Goal: Transaction & Acquisition: Purchase product/service

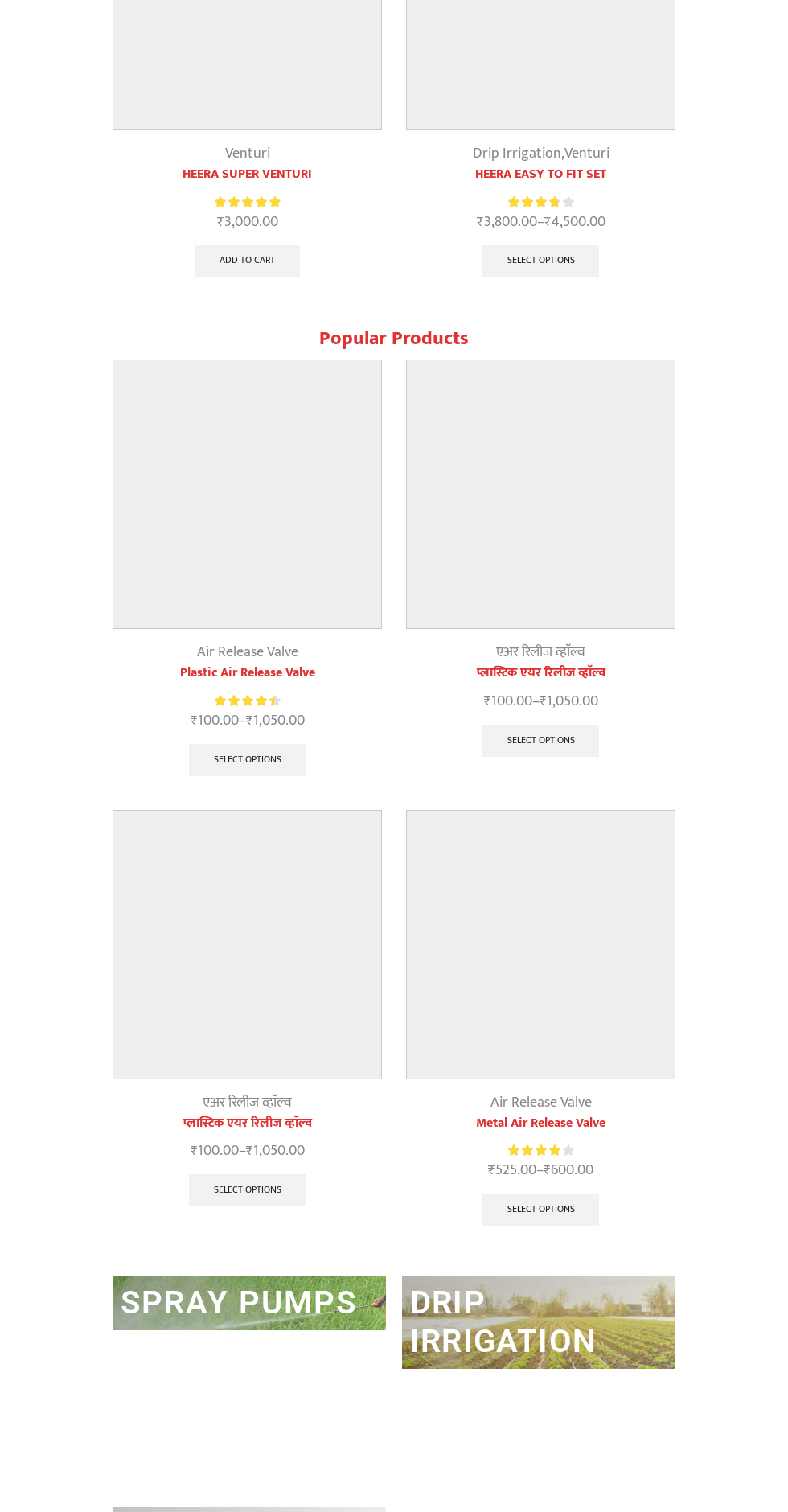
scroll to position [1905, 0]
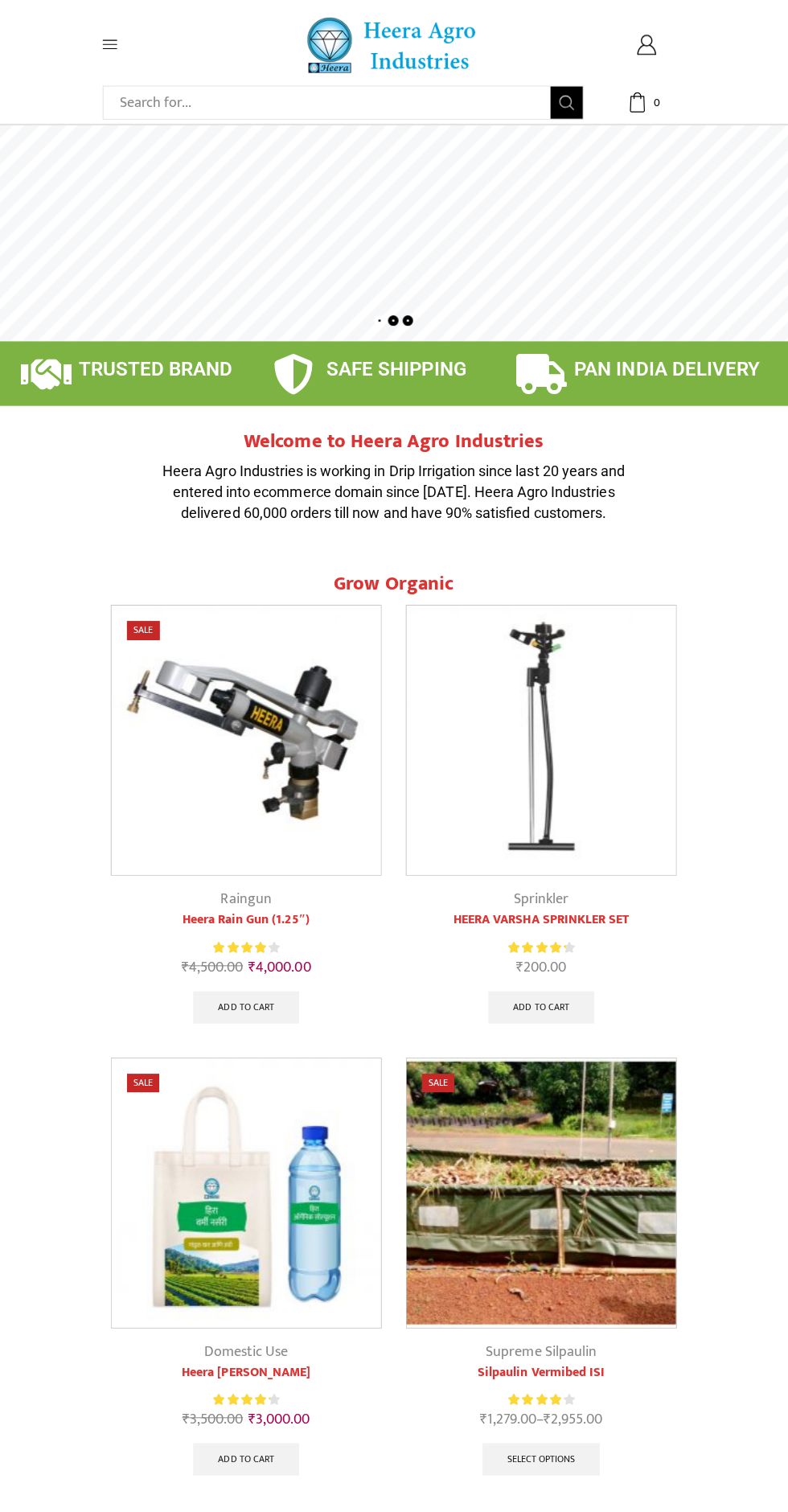
click at [561, 1069] on img at bounding box center [540, 1186] width 267 height 268
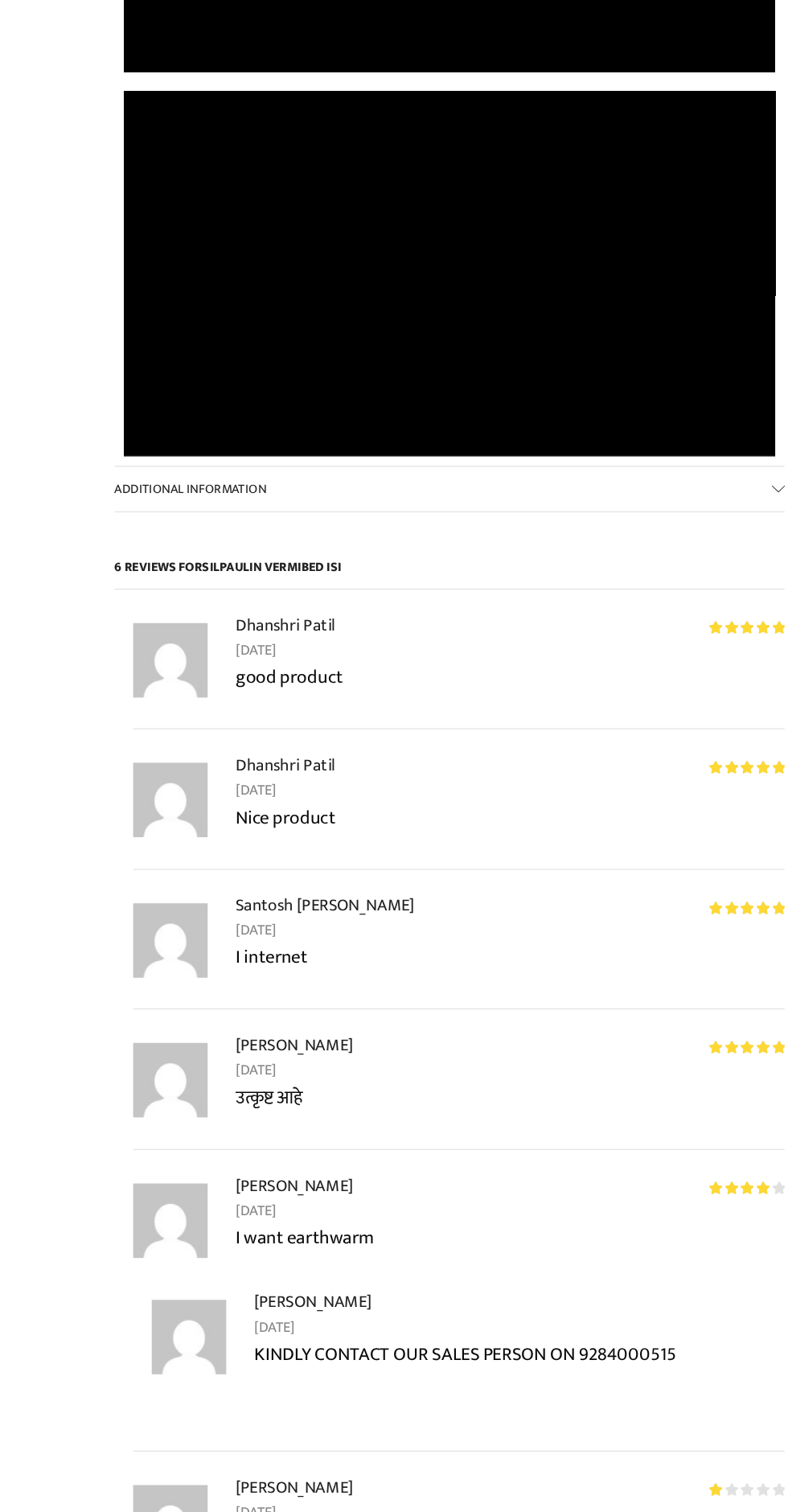
scroll to position [1731, 0]
